Goal: Navigation & Orientation: Understand site structure

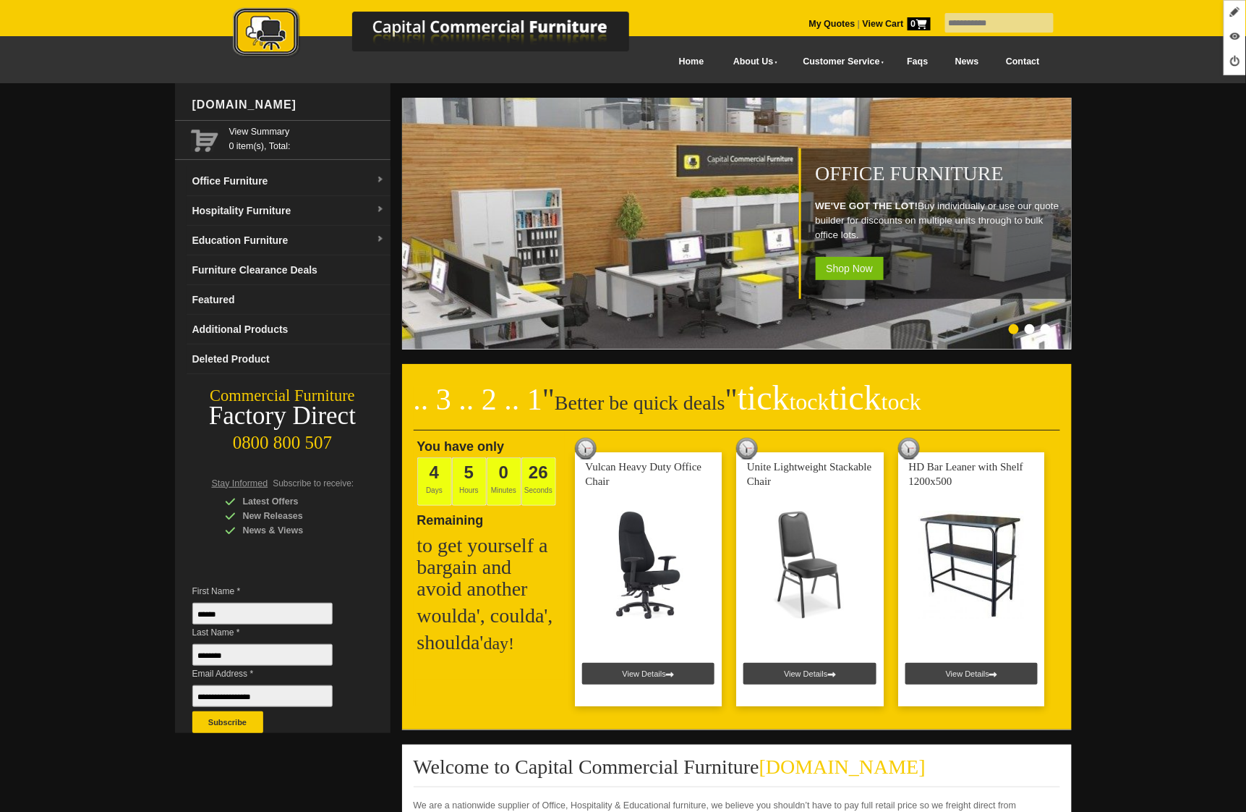
click at [970, 59] on link "News" at bounding box center [967, 62] width 51 height 33
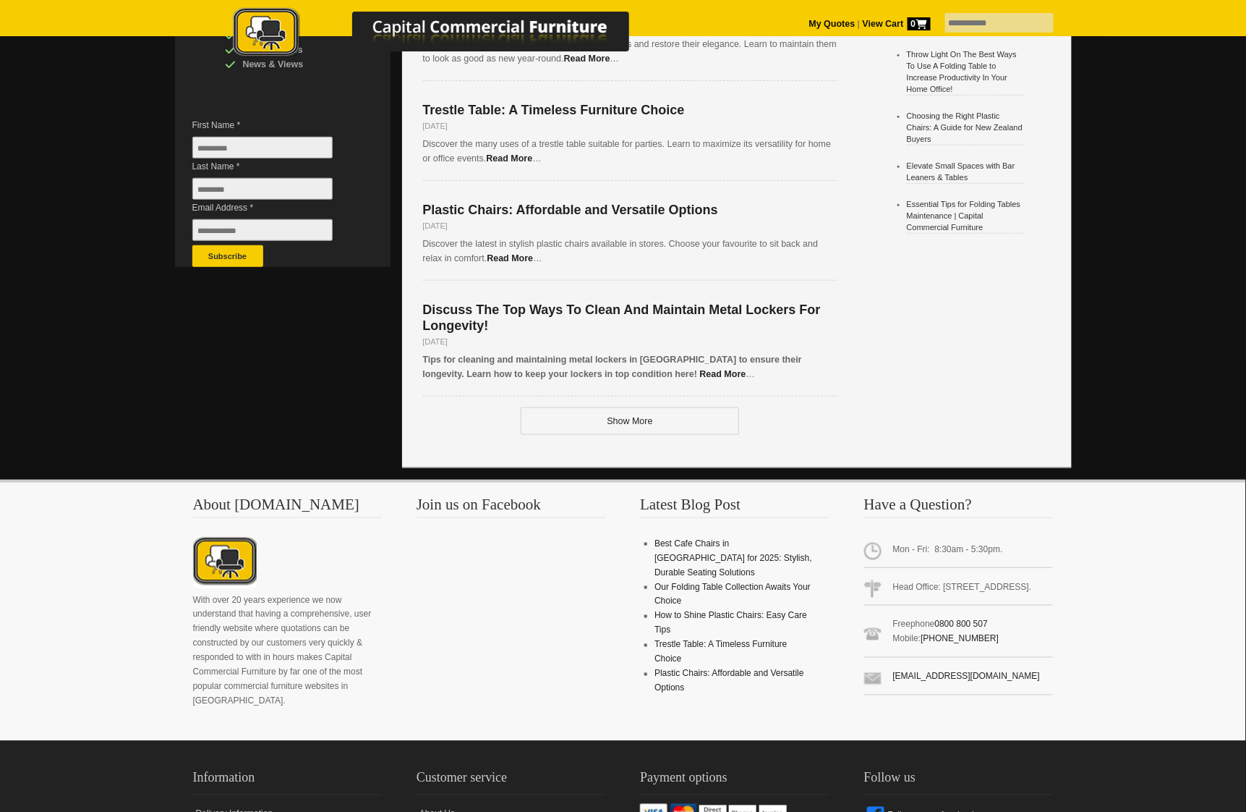
scroll to position [542, 0]
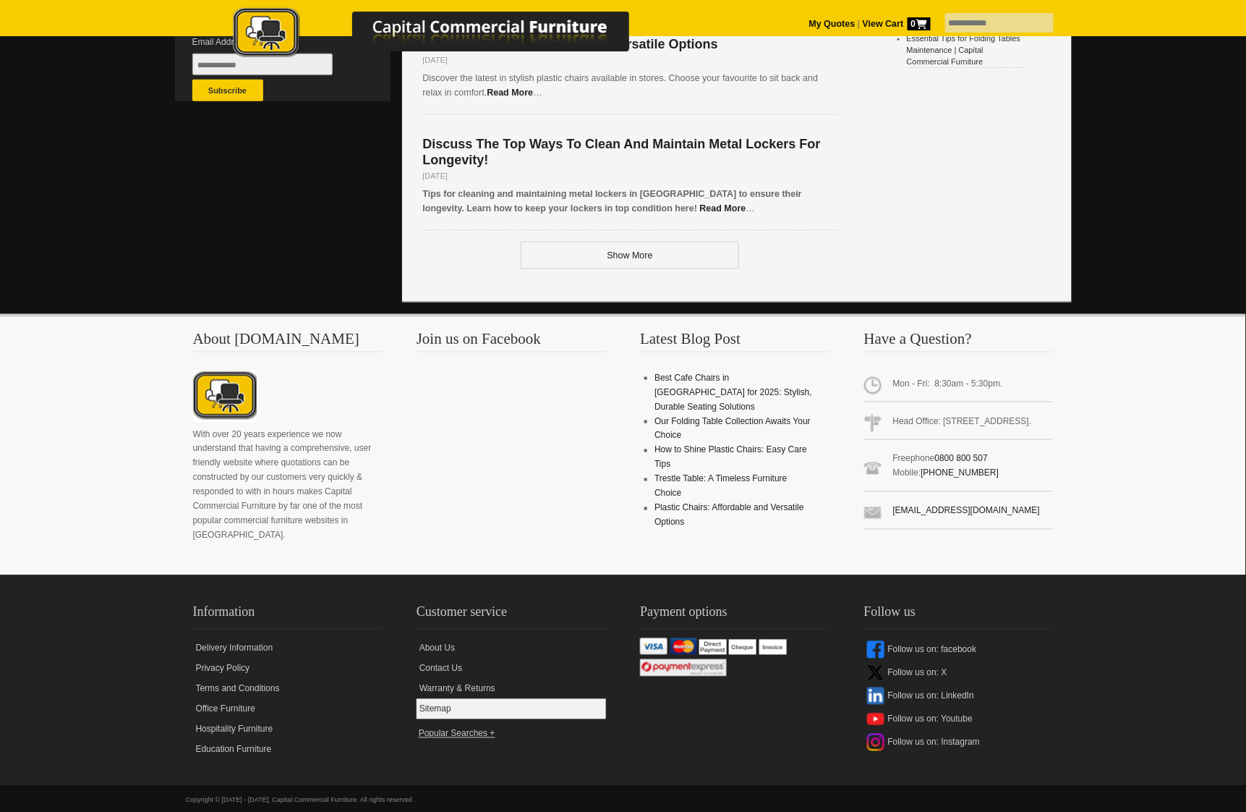
click at [445, 699] on link "Sitemap" at bounding box center [511, 709] width 189 height 20
